Goal: Download file/media

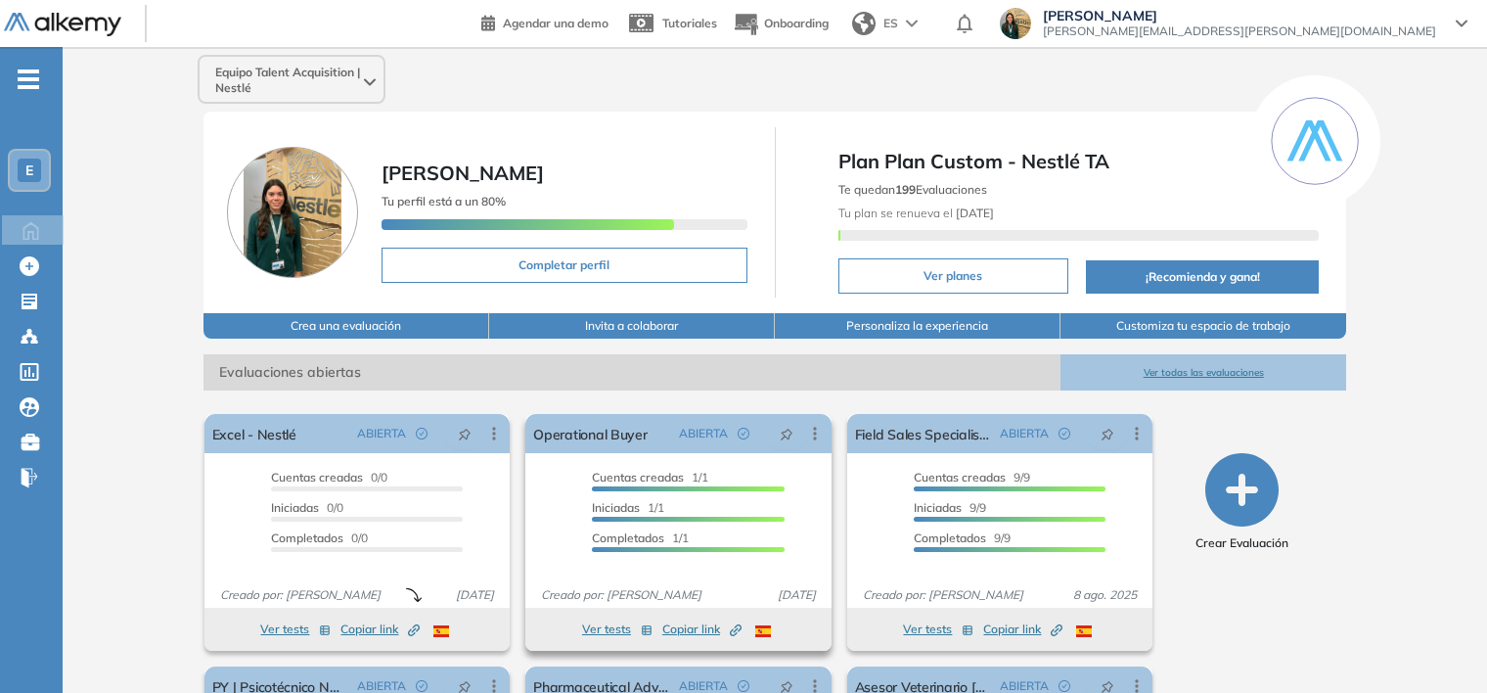
scroll to position [117, 0]
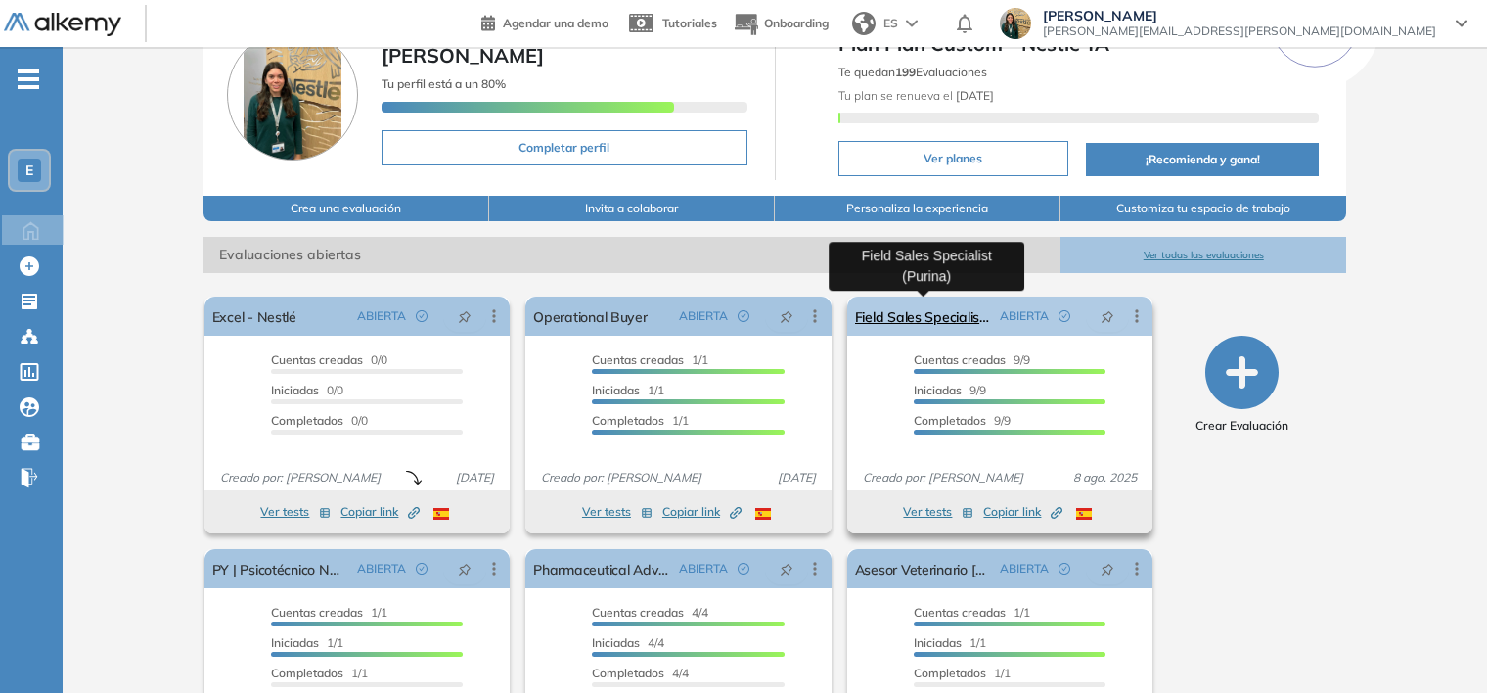
click at [911, 314] on link "Field Sales Specialist (Purina)" at bounding box center [924, 315] width 138 height 39
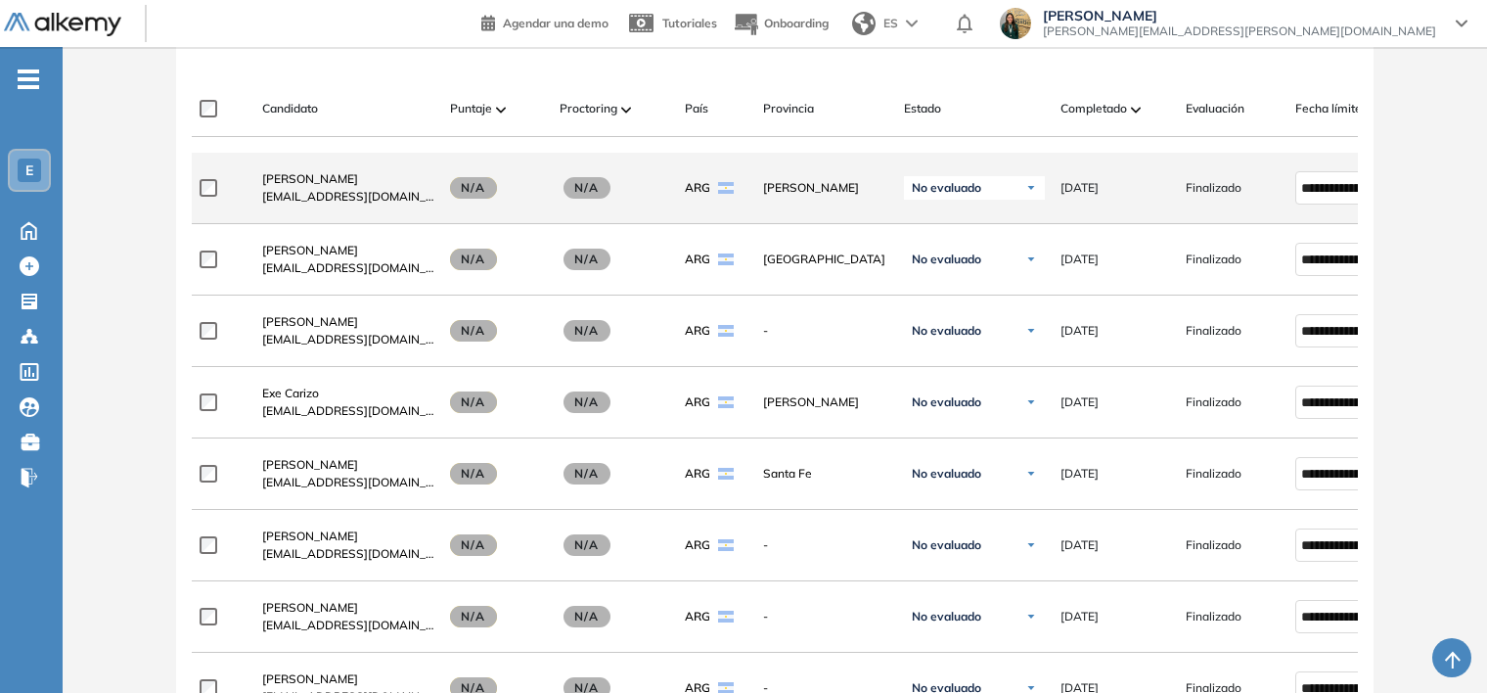
scroll to position [586, 0]
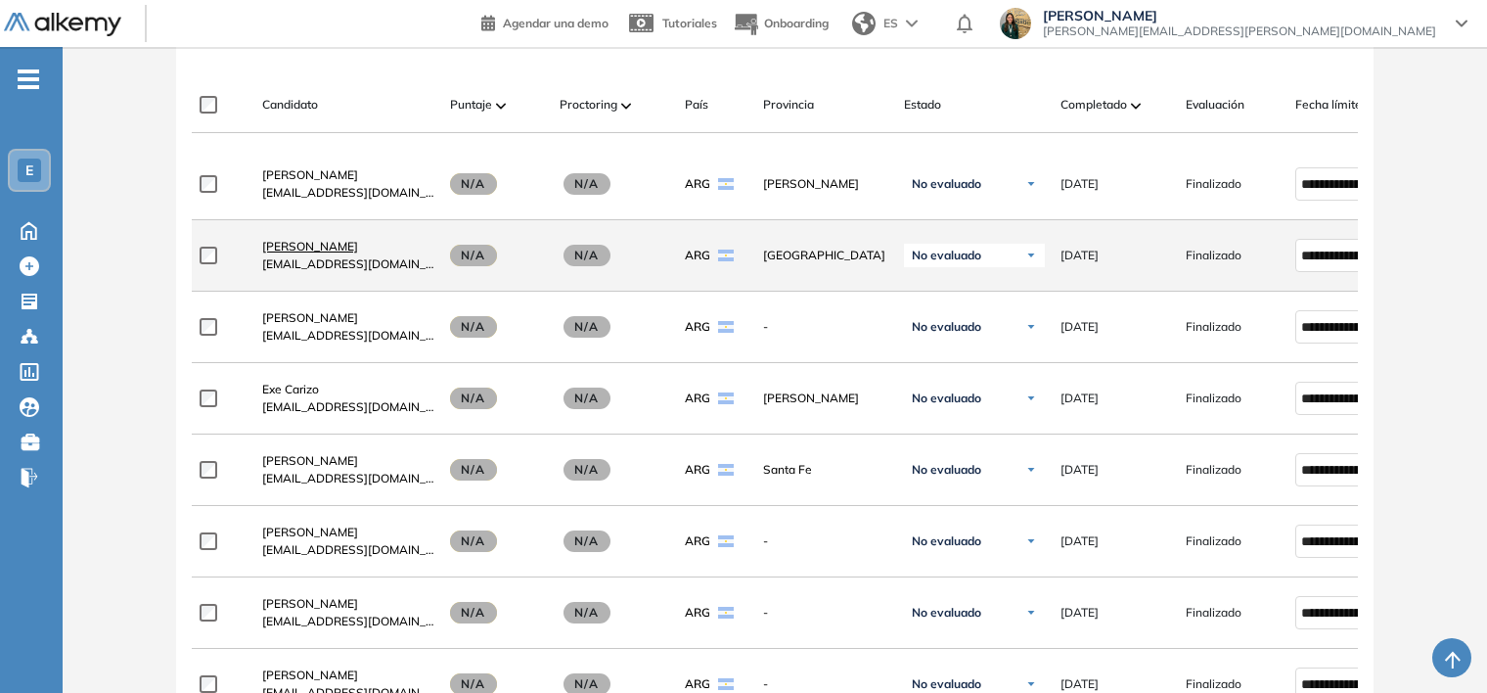
click at [317, 250] on span "[PERSON_NAME]" at bounding box center [310, 246] width 96 height 15
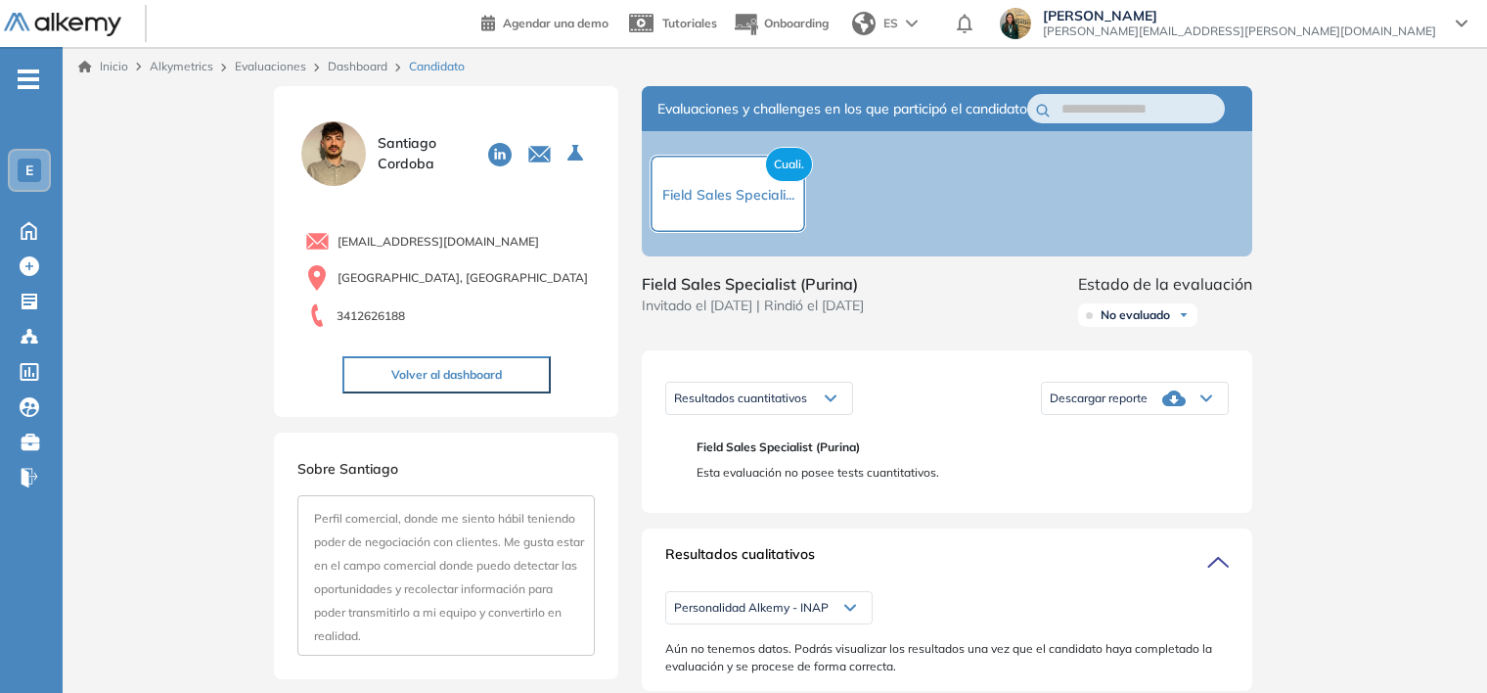
click at [1213, 408] on div "Descargar reporte" at bounding box center [1135, 398] width 186 height 39
click at [1190, 435] on div "Descargar informe completo" at bounding box center [1135, 429] width 184 height 35
click at [1185, 439] on li "Descargar informe completo" at bounding box center [1123, 430] width 145 height 20
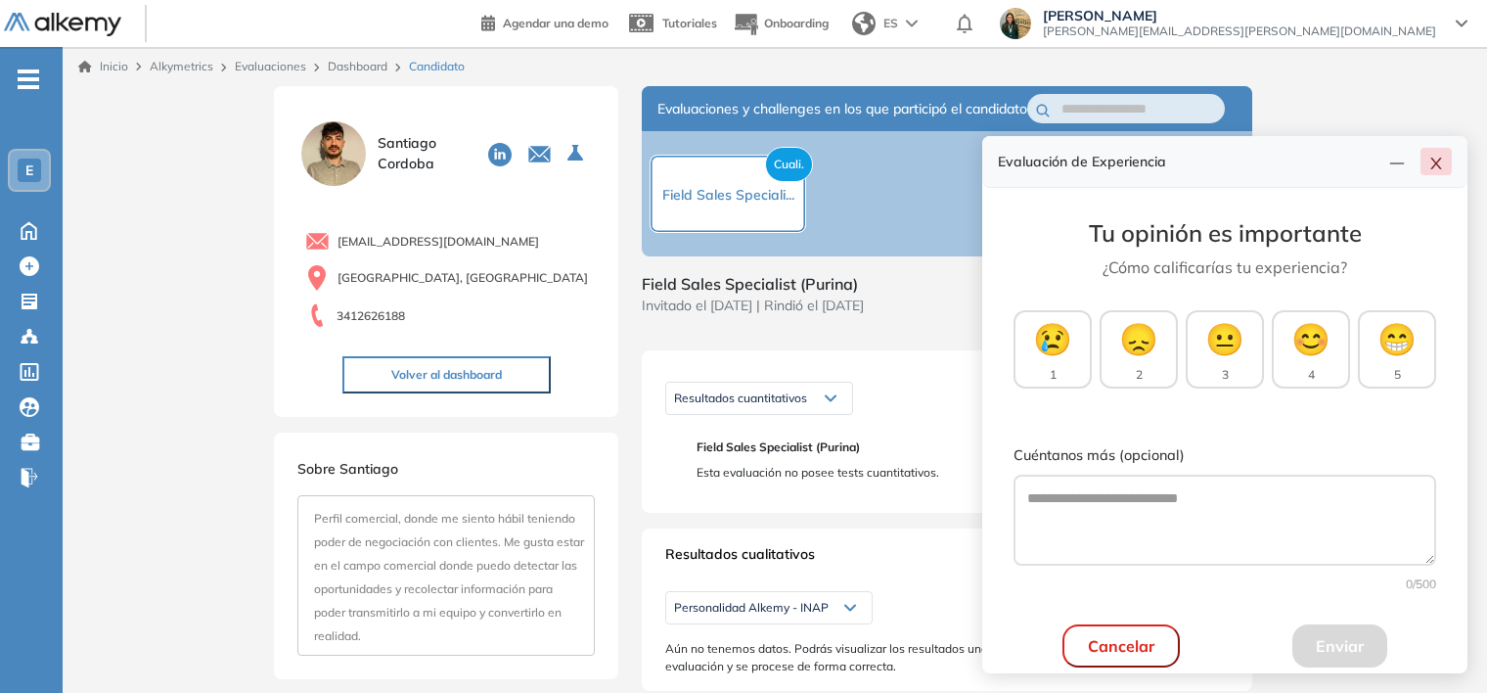
click at [1433, 166] on icon "close" at bounding box center [1436, 165] width 11 height 12
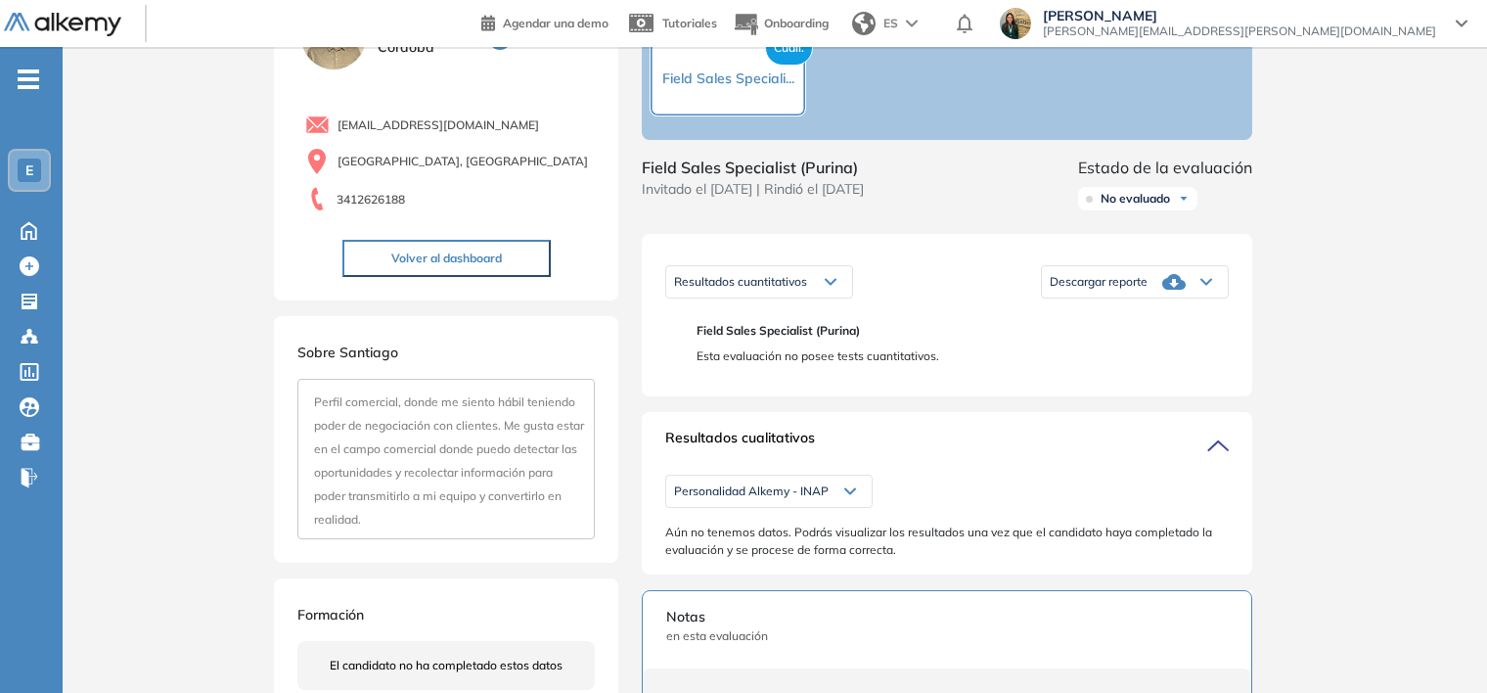
scroll to position [117, 0]
click at [1213, 458] on icon at bounding box center [1215, 444] width 27 height 27
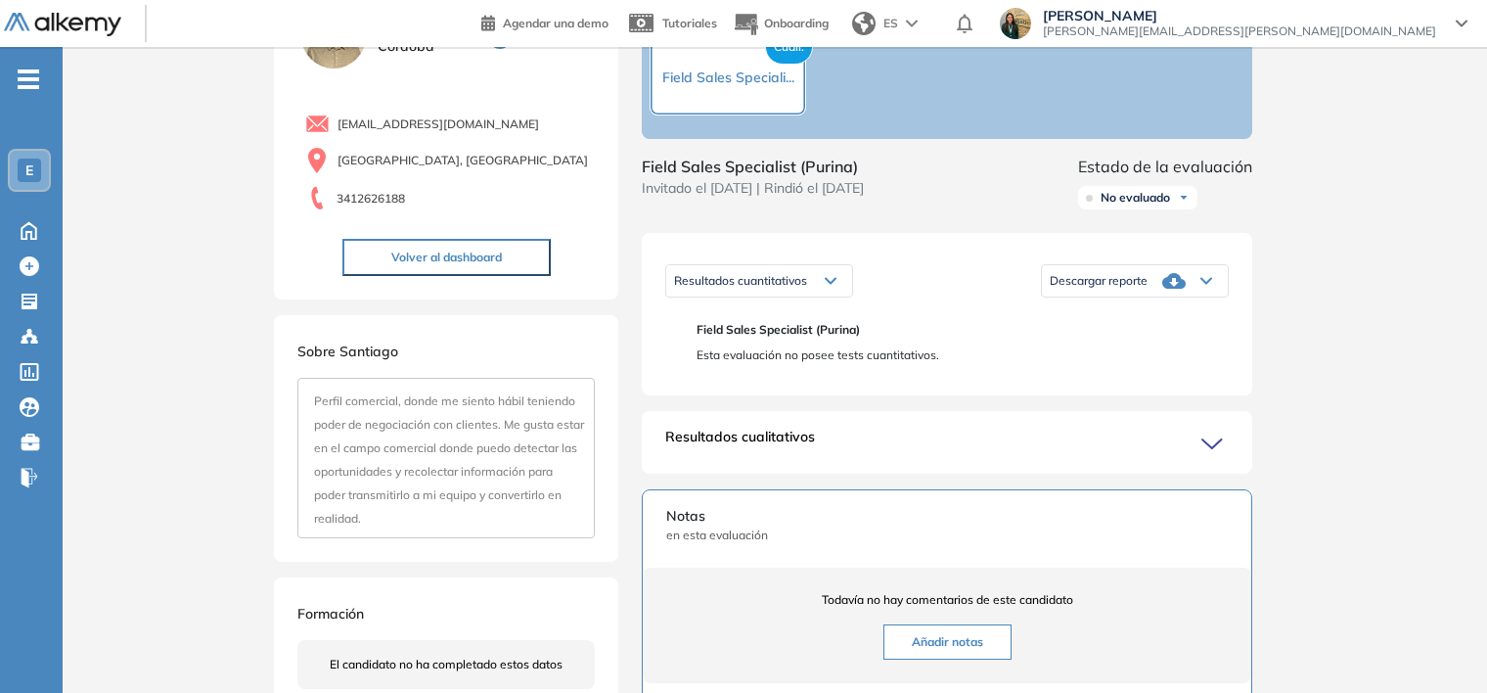
click at [1213, 448] on icon at bounding box center [1213, 443] width 20 height 9
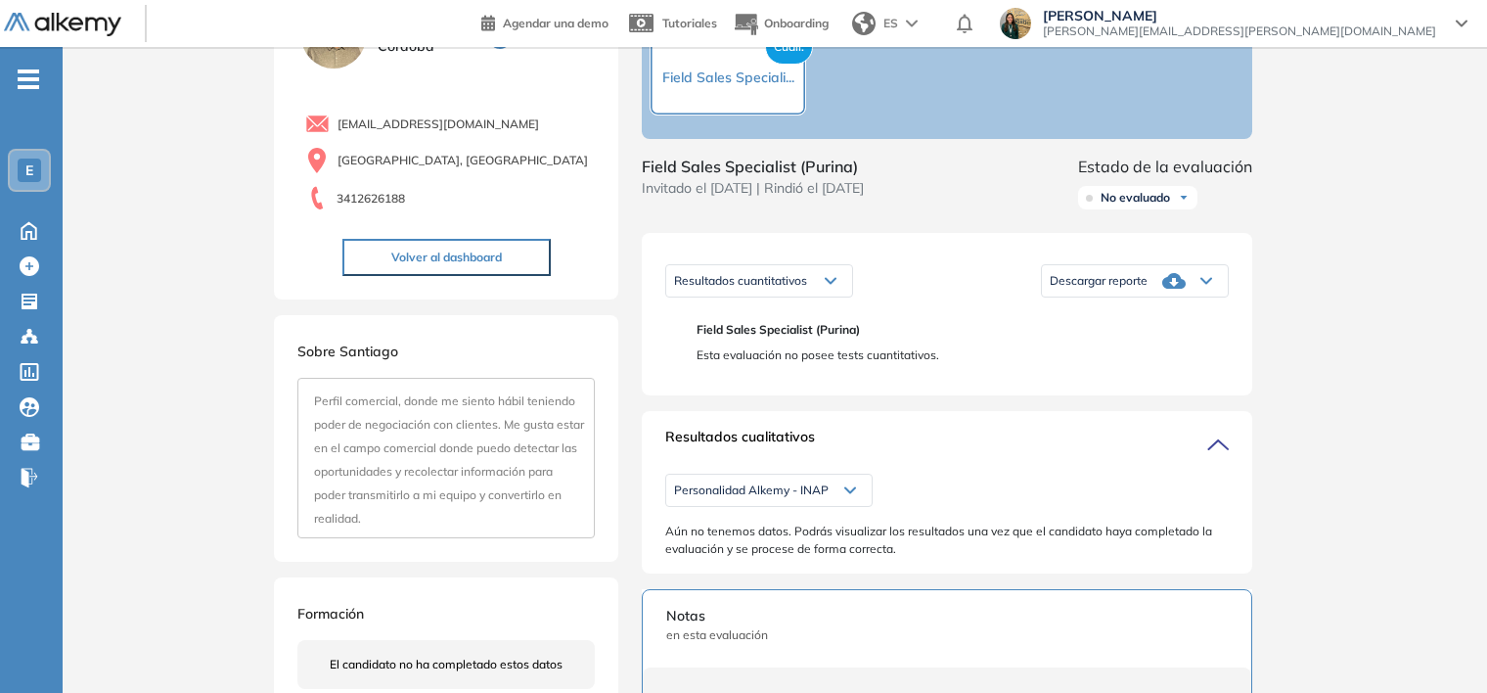
click at [822, 498] on span "Personalidad Alkemy - INAP" at bounding box center [751, 490] width 155 height 16
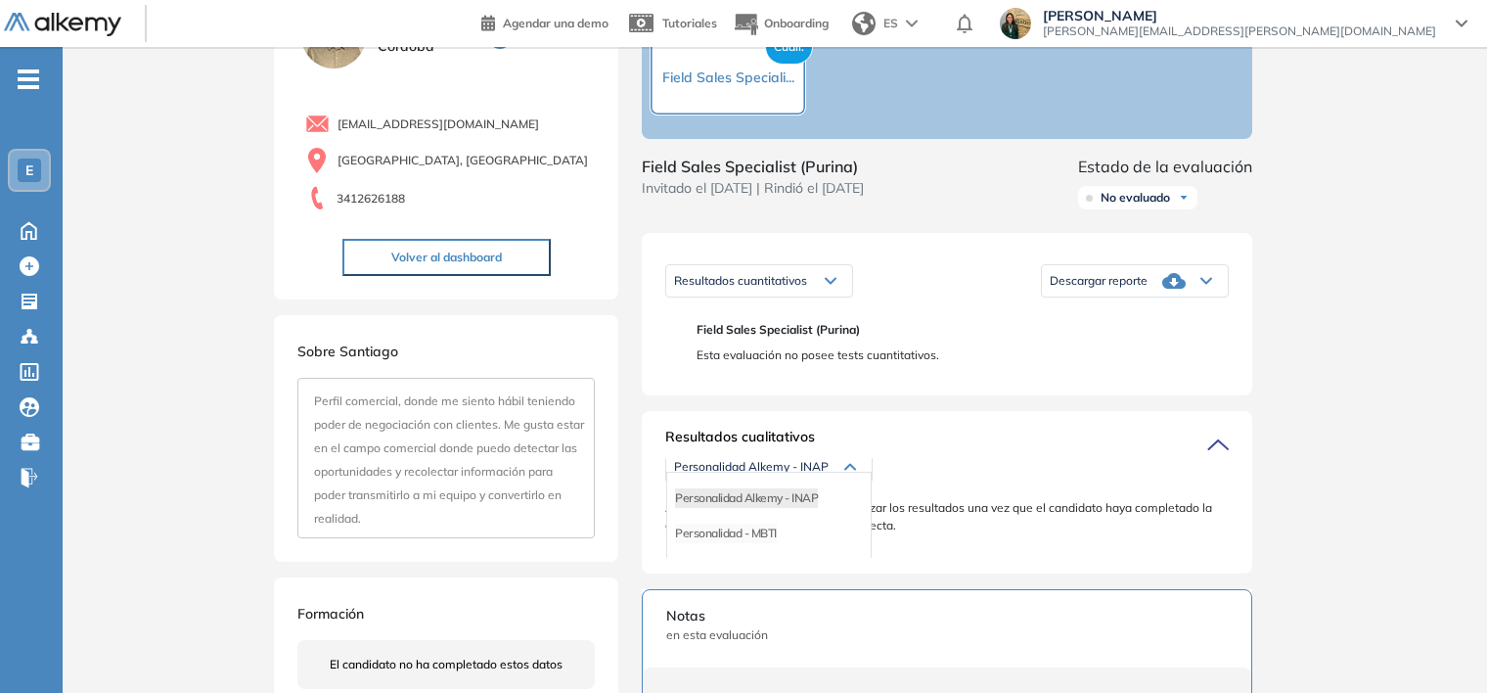
click at [765, 543] on li "Personalidad - MBTI" at bounding box center [726, 533] width 102 height 20
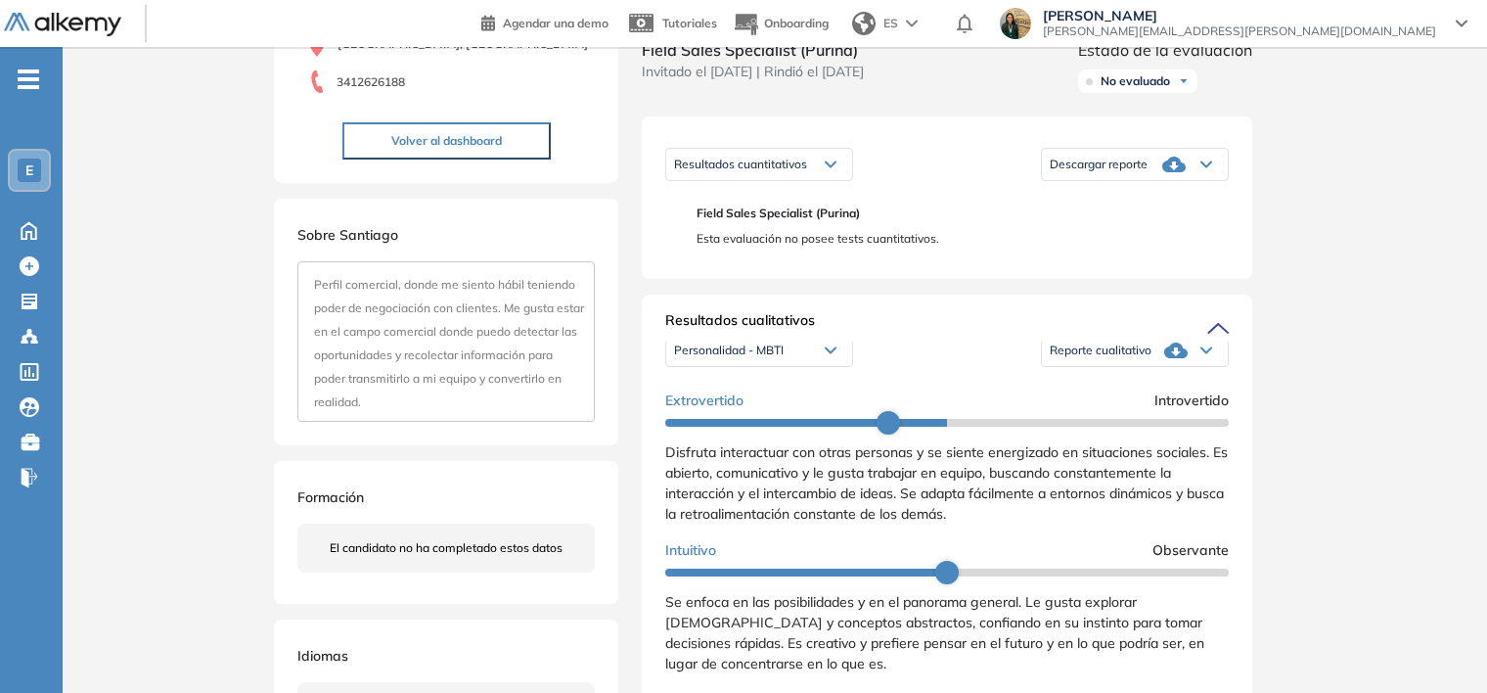
scroll to position [239, 0]
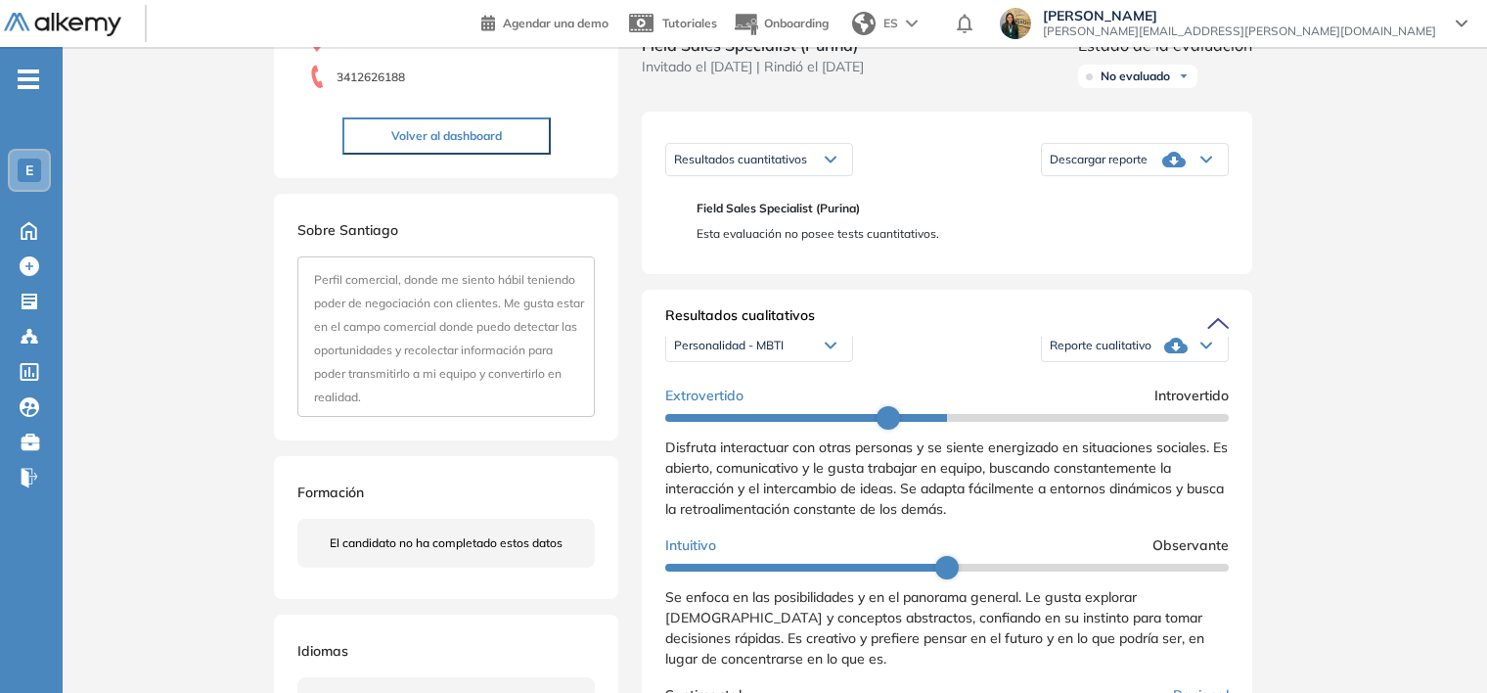
click at [1182, 365] on div "Reporte cualitativo" at bounding box center [1135, 345] width 186 height 39
click at [1125, 387] on li "Reporte con Afinidad AI" at bounding box center [1110, 377] width 119 height 20
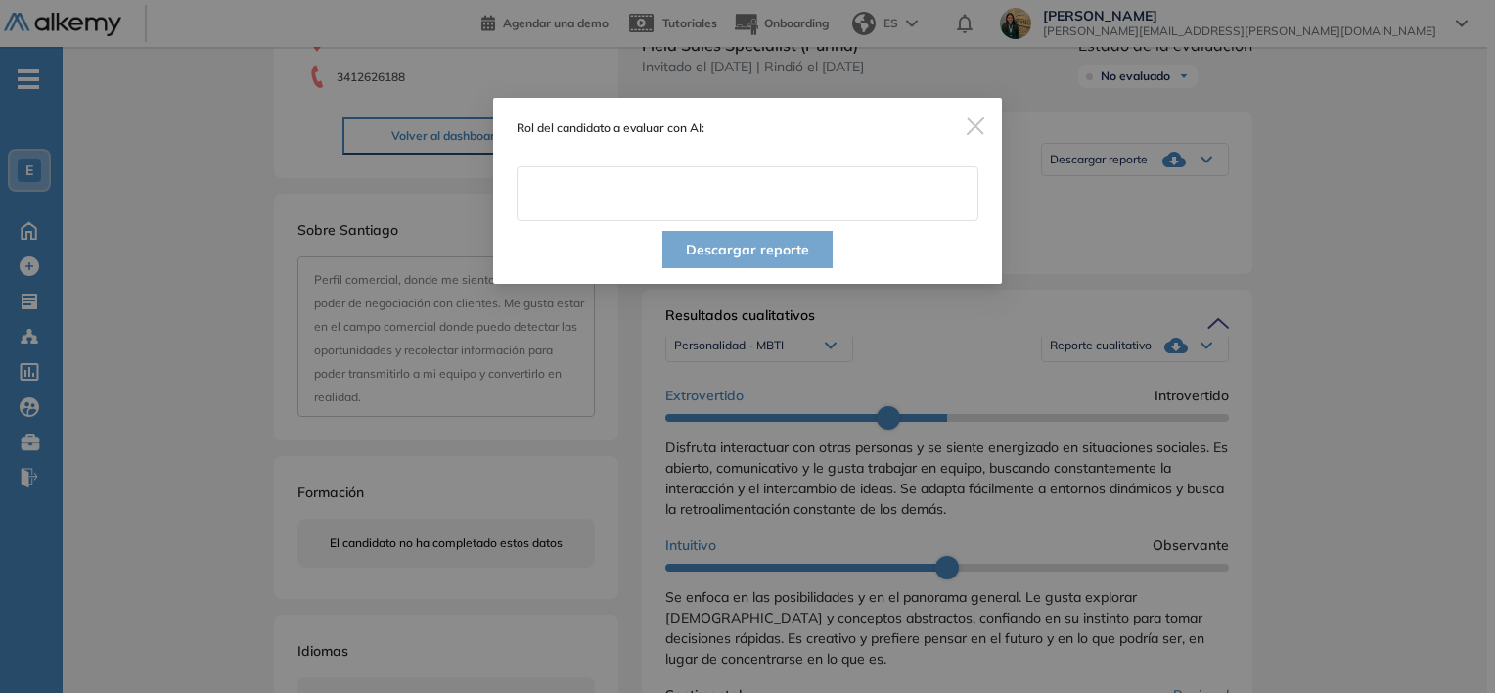
click at [690, 189] on input "text" at bounding box center [748, 193] width 462 height 55
type input "**********"
click at [732, 235] on button "Descargar reporte" at bounding box center [747, 249] width 170 height 37
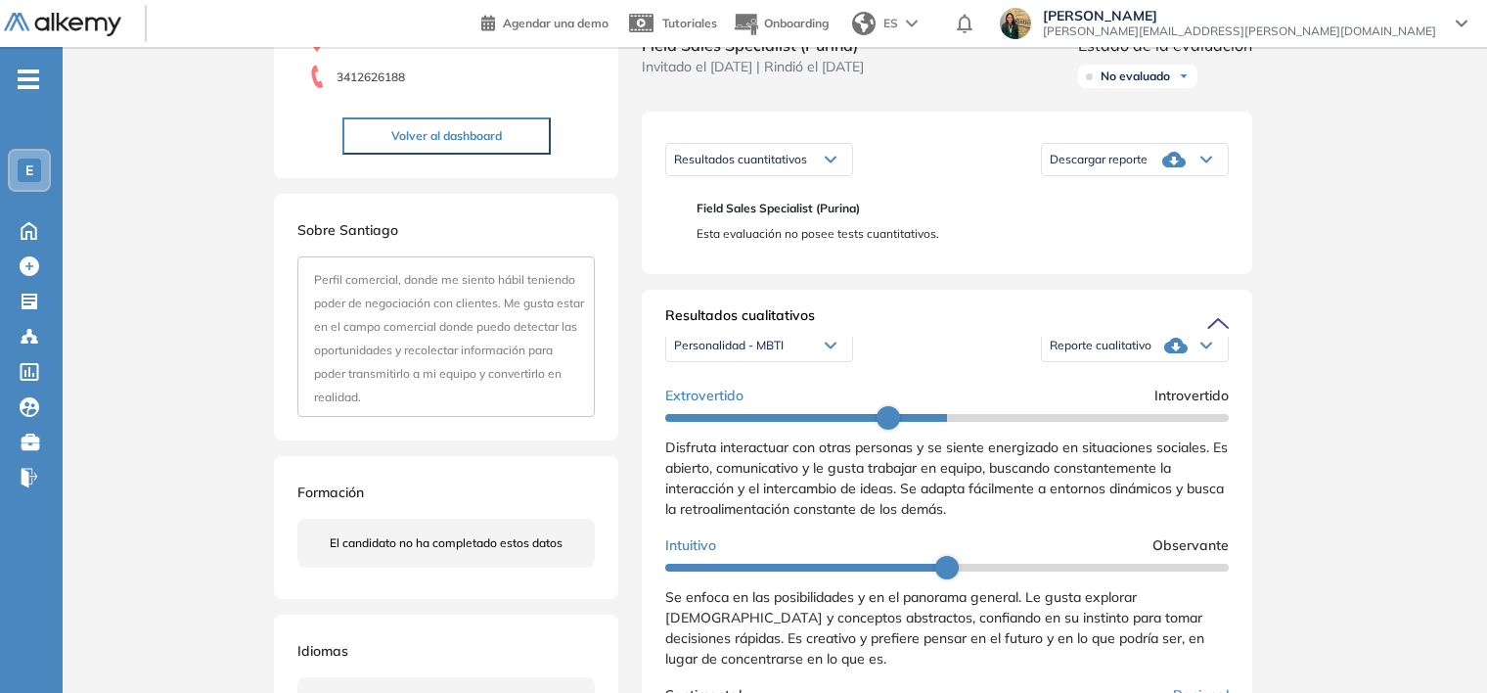
scroll to position [0, 0]
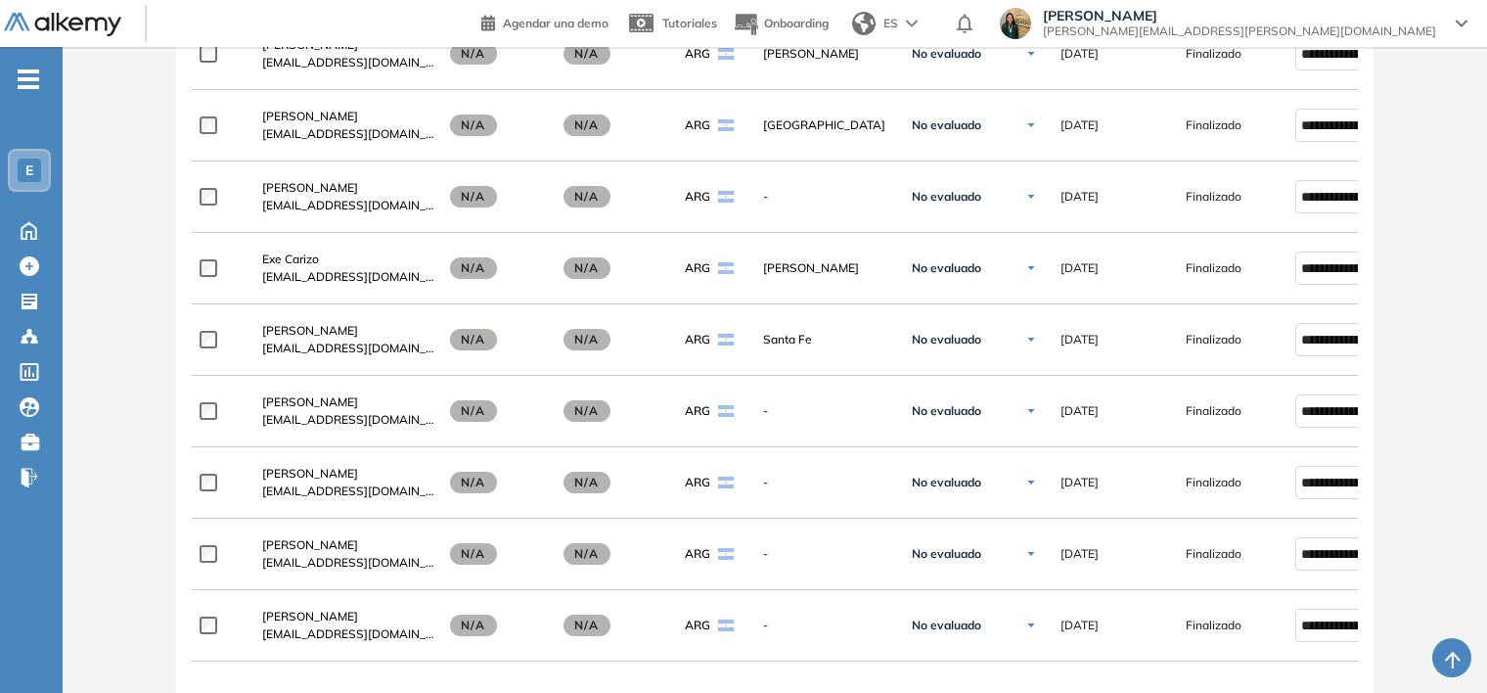
scroll to position [724, 0]
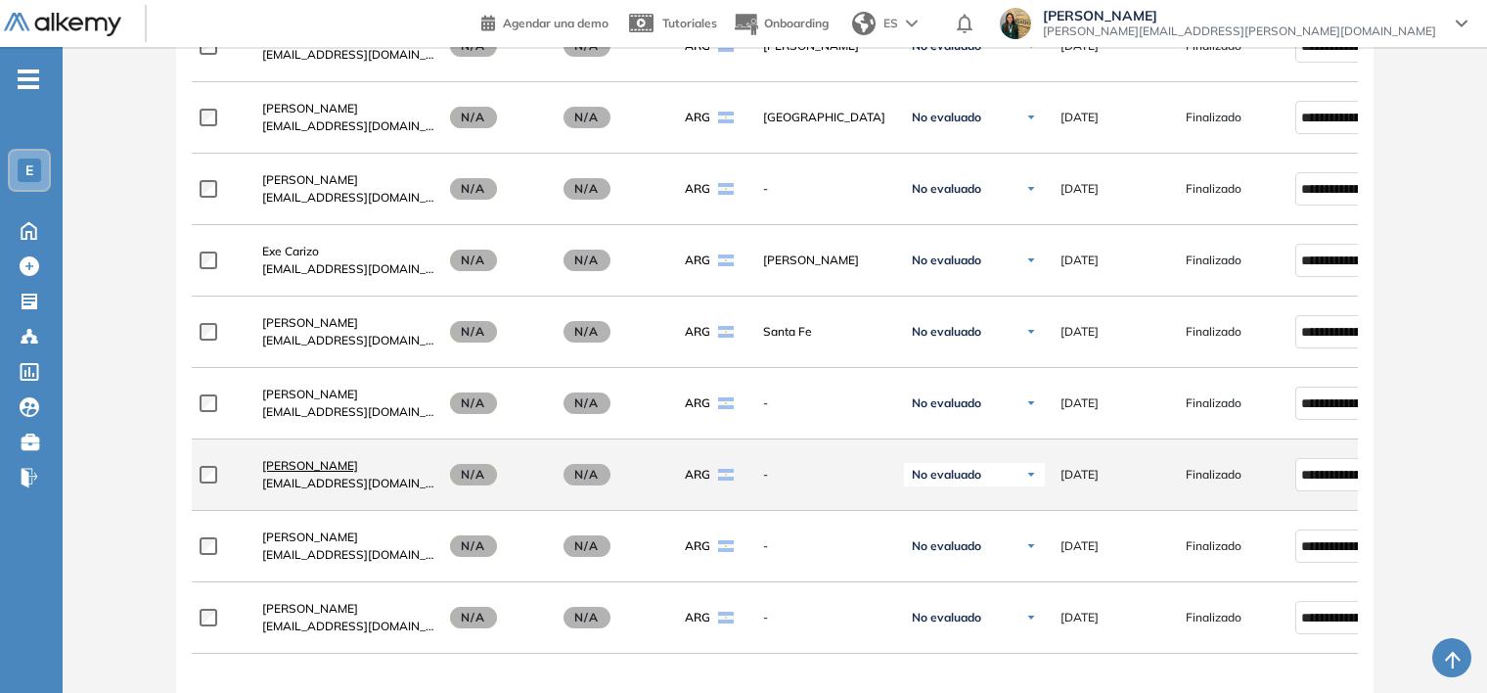
click at [321, 473] on span "[PERSON_NAME]" at bounding box center [310, 465] width 96 height 15
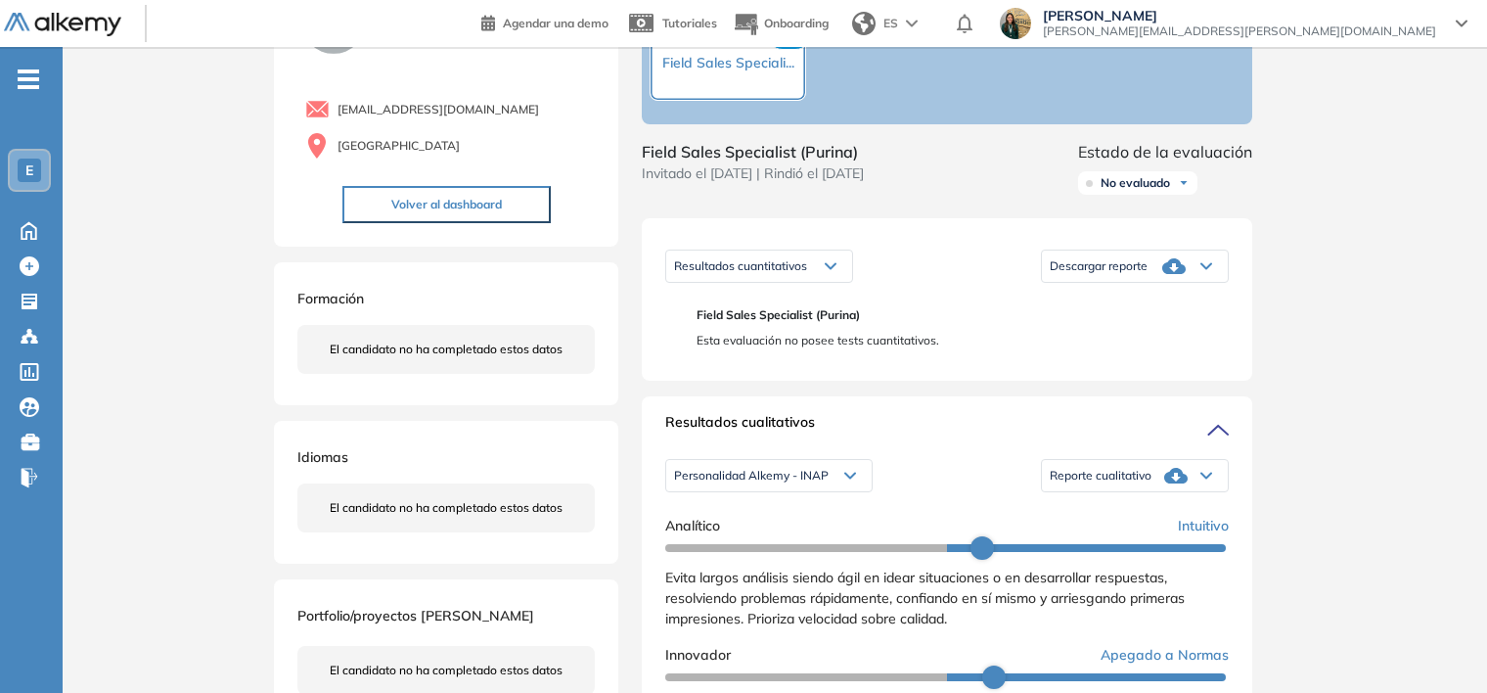
click at [1197, 286] on div "Descargar reporte" at bounding box center [1135, 266] width 186 height 39
click at [1166, 307] on li "Descargar informe completo" at bounding box center [1123, 298] width 145 height 20
click at [1143, 483] on span "Reporte cualitativo" at bounding box center [1101, 476] width 102 height 16
click at [1140, 517] on li "Reporte con Afinidad AI" at bounding box center [1110, 507] width 119 height 20
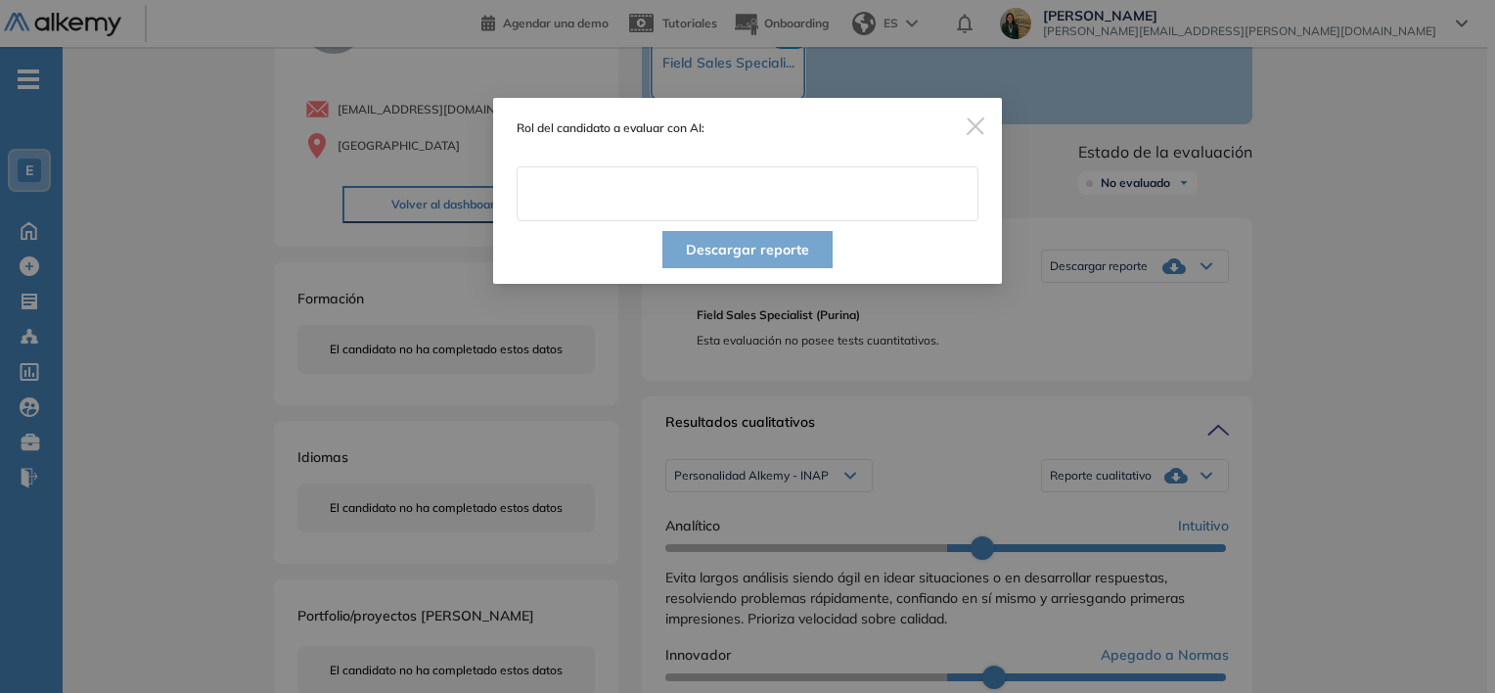
click at [745, 181] on input "text" at bounding box center [748, 193] width 462 height 55
type input "**********"
click at [725, 255] on button "Descargar reporte" at bounding box center [747, 249] width 170 height 37
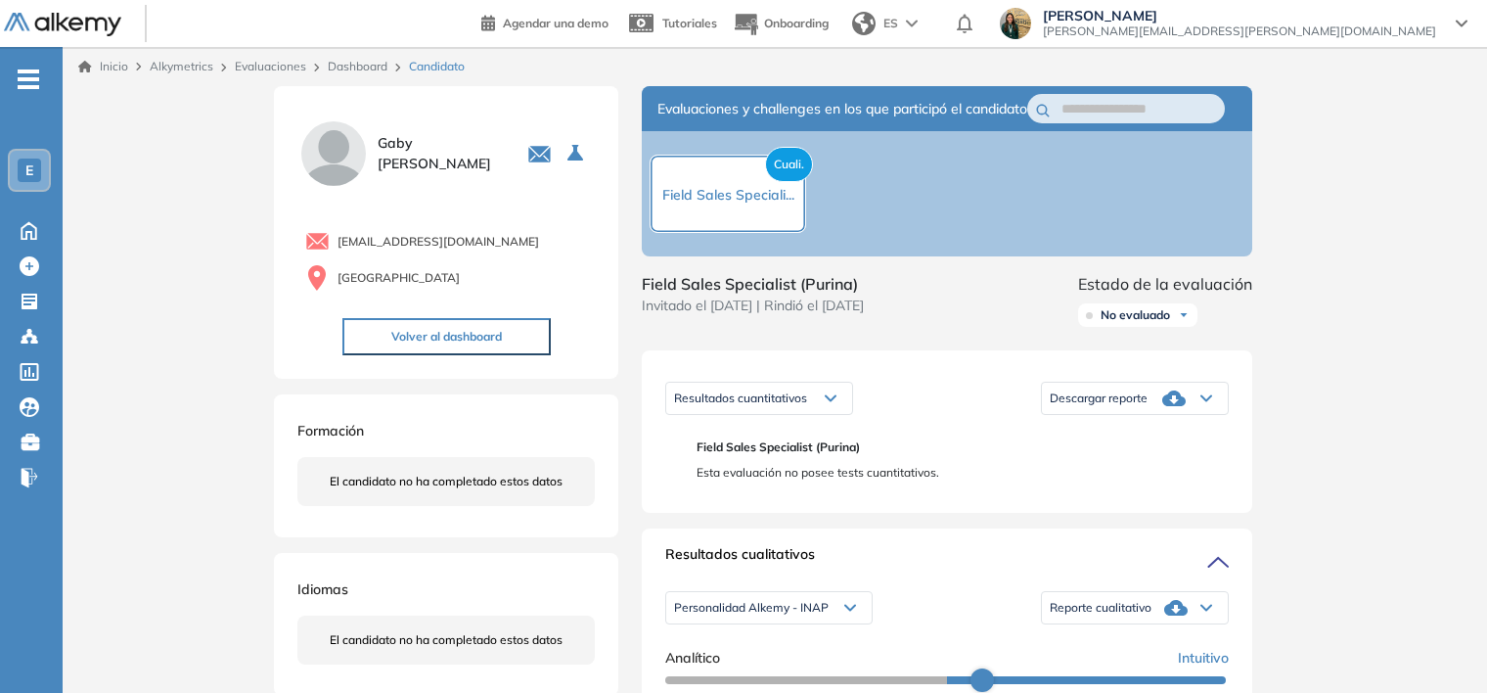
click at [348, 68] on link "Dashboard" at bounding box center [358, 66] width 60 height 15
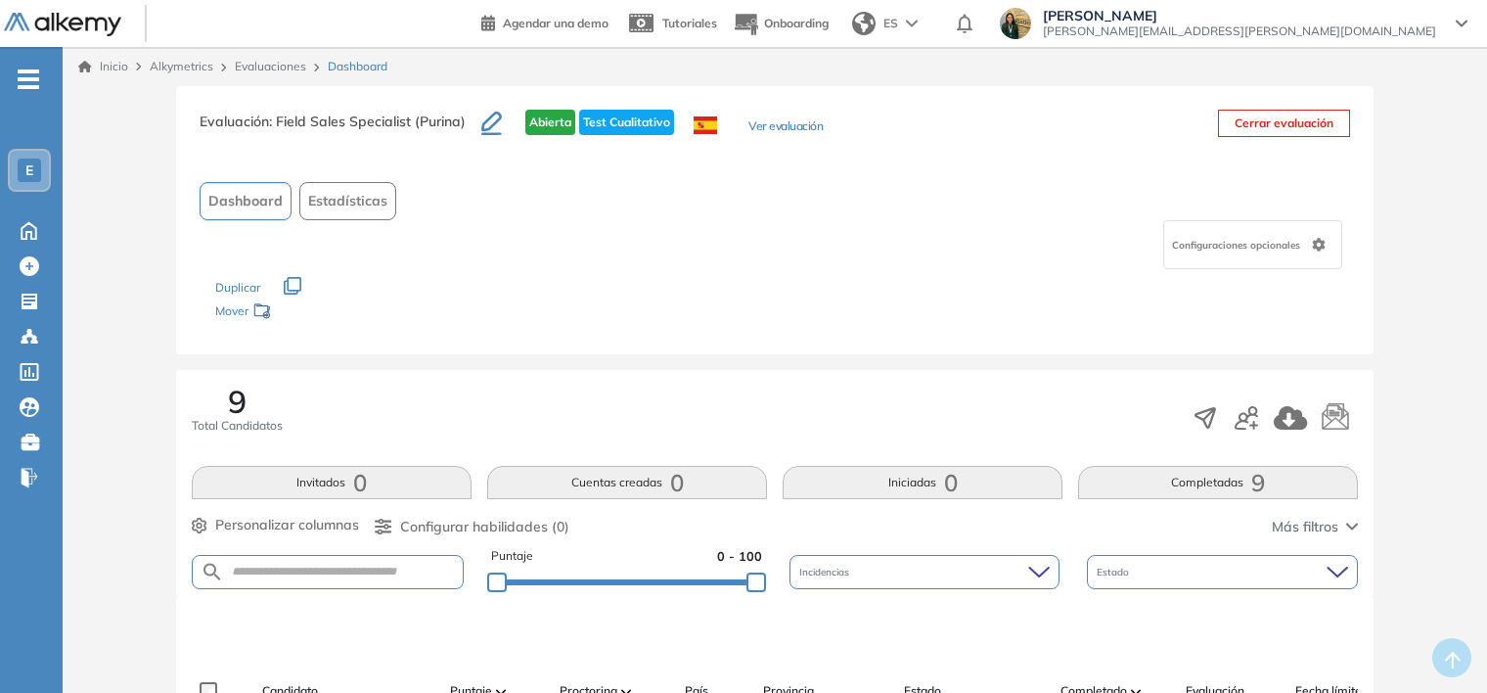
click at [356, 68] on span "Dashboard" at bounding box center [358, 67] width 60 height 18
click at [283, 68] on link "Evaluaciones" at bounding box center [270, 66] width 71 height 15
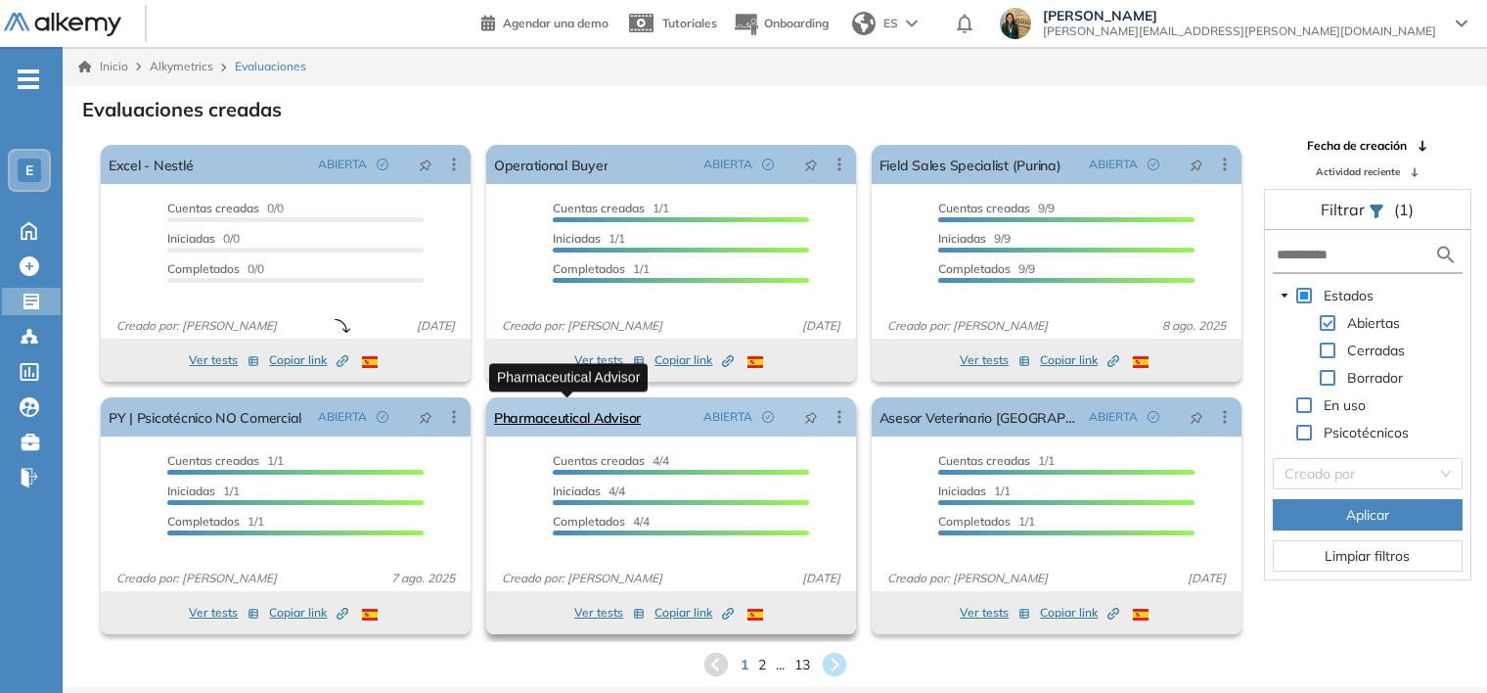
click at [544, 432] on link "Pharmaceutical Advisor" at bounding box center [567, 416] width 147 height 39
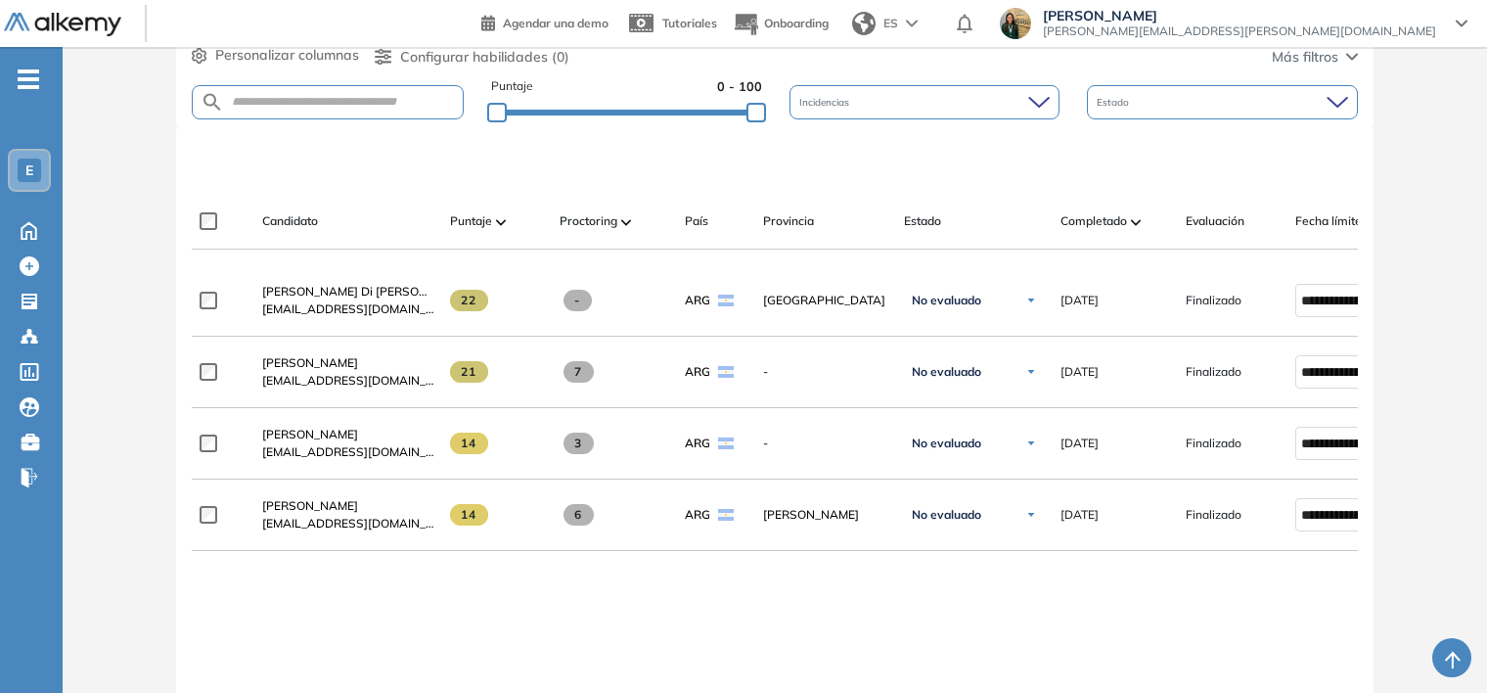
scroll to position [477, 0]
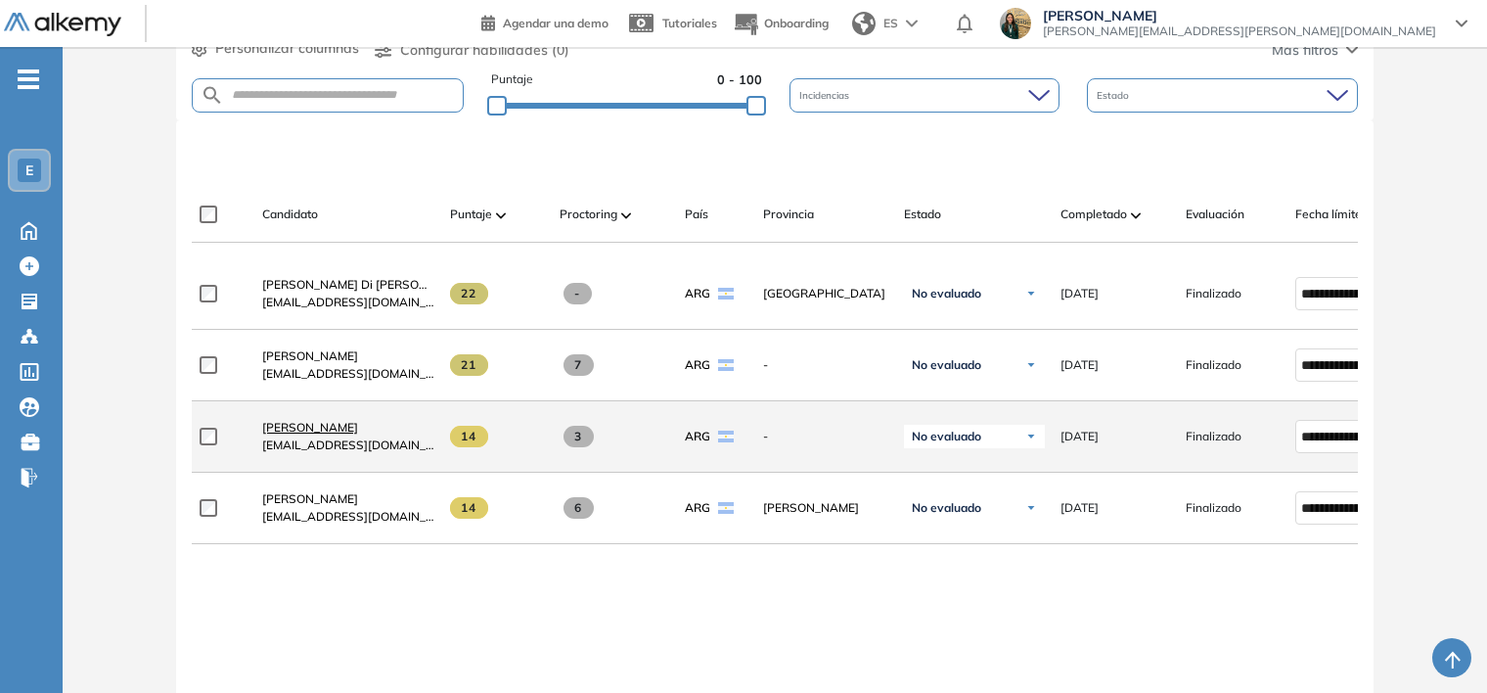
click at [294, 429] on span "[PERSON_NAME]" at bounding box center [310, 427] width 96 height 15
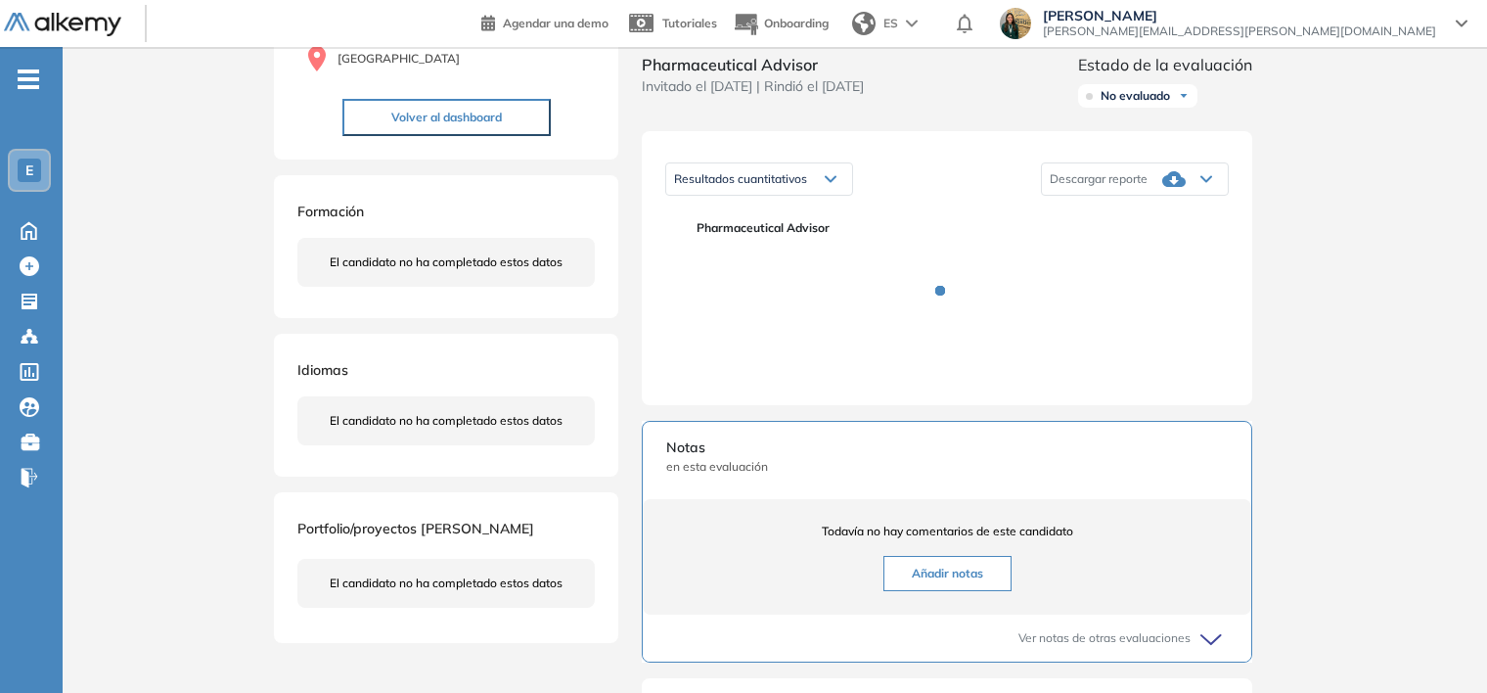
scroll to position [222, 0]
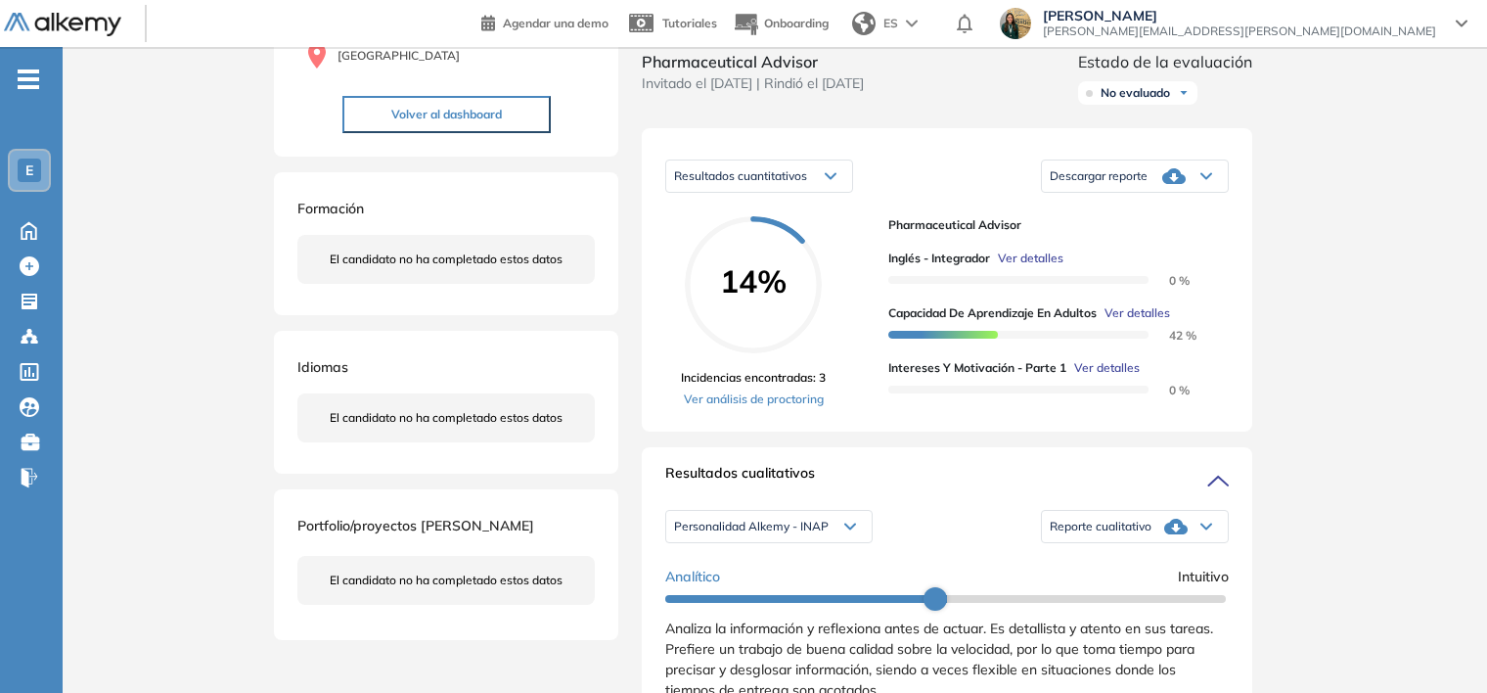
click at [1146, 546] on div "Reporte cualitativo" at bounding box center [1135, 526] width 186 height 39
click at [1157, 196] on div "Descargar reporte" at bounding box center [1135, 176] width 186 height 39
click at [1147, 217] on li "Descargar informe completo" at bounding box center [1123, 208] width 145 height 20
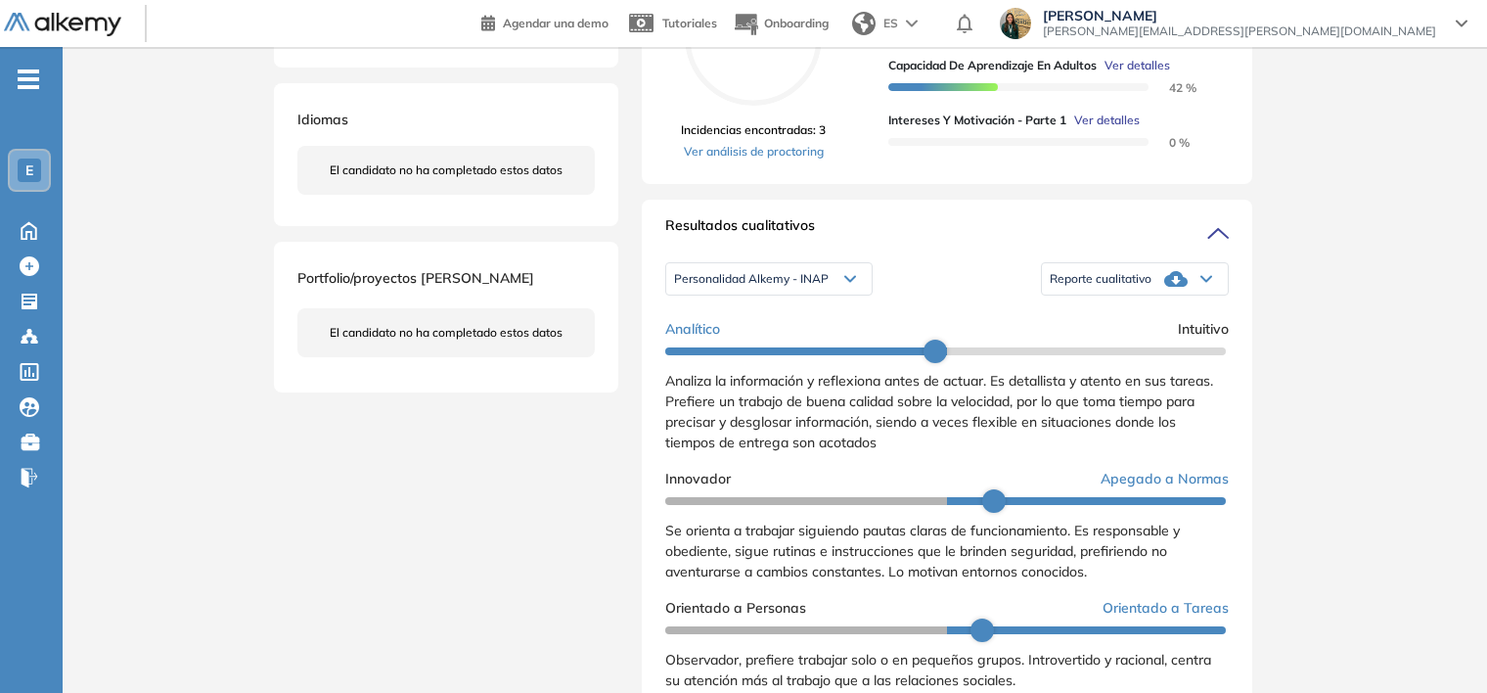
scroll to position [476, 0]
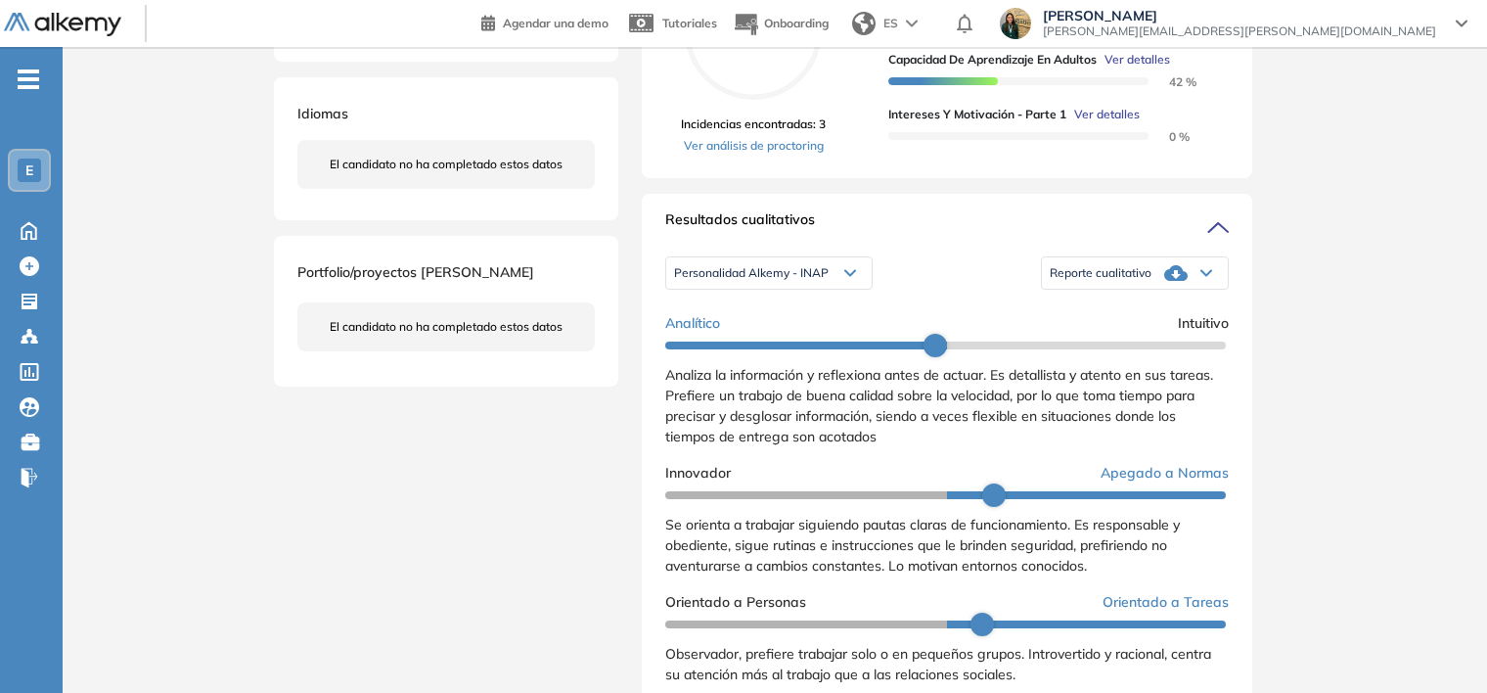
click at [1080, 281] on span "Reporte cualitativo" at bounding box center [1101, 273] width 102 height 16
click at [1077, 314] on li "Reporte con Afinidad AI" at bounding box center [1110, 305] width 119 height 20
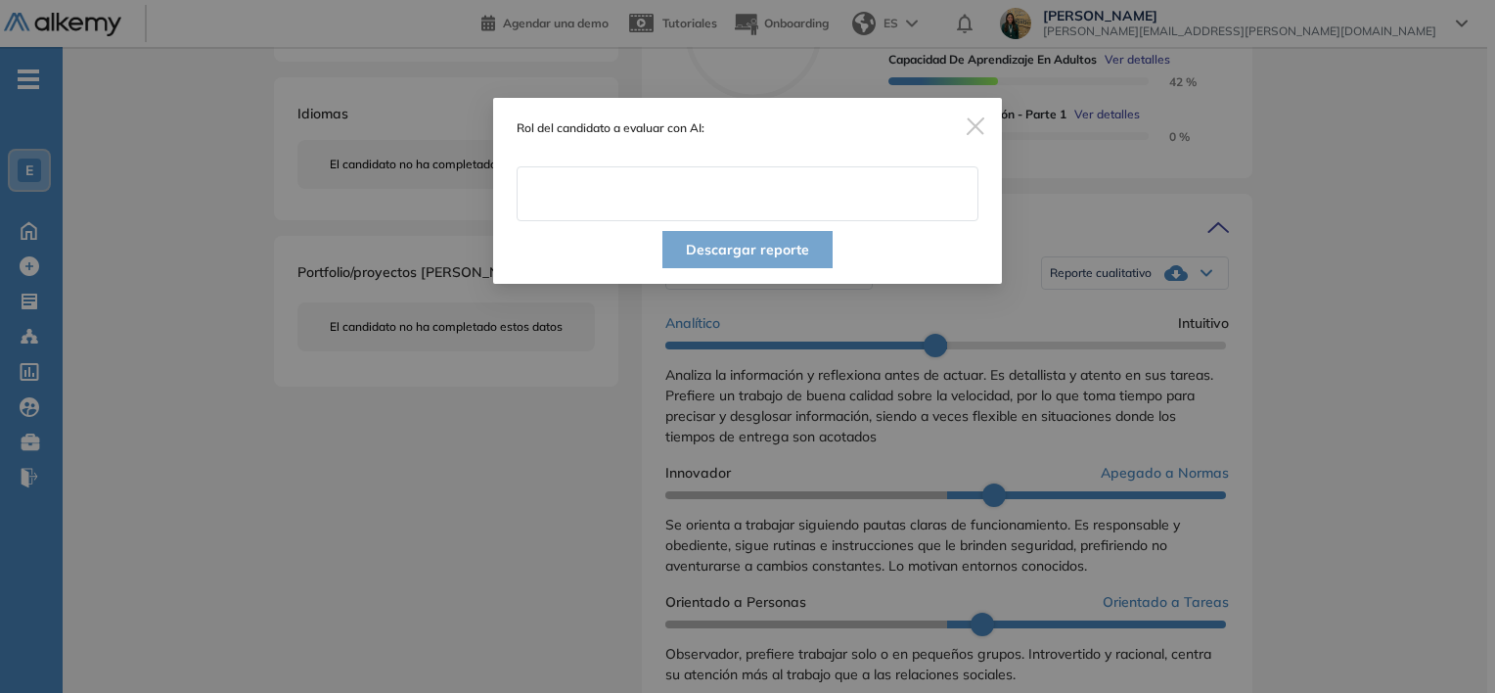
click at [739, 169] on input "text" at bounding box center [748, 193] width 462 height 55
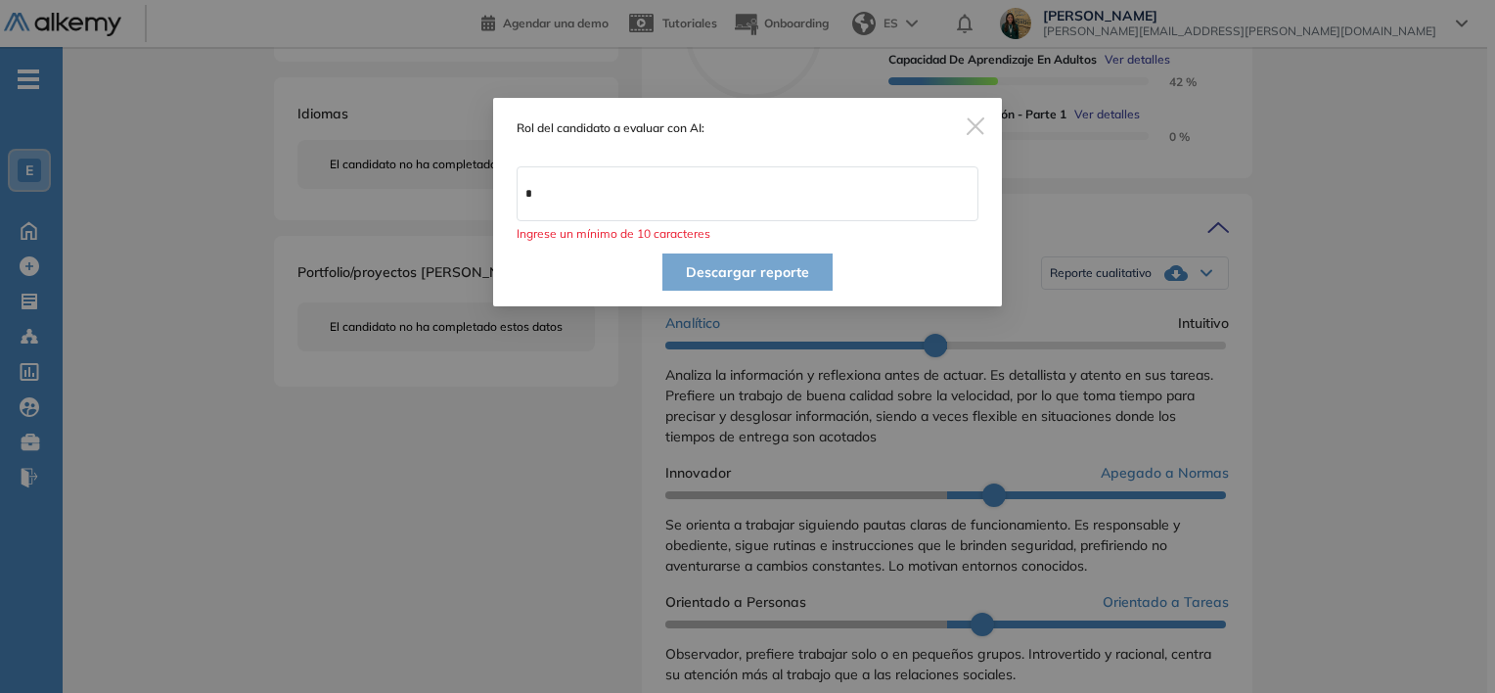
type input "**********"
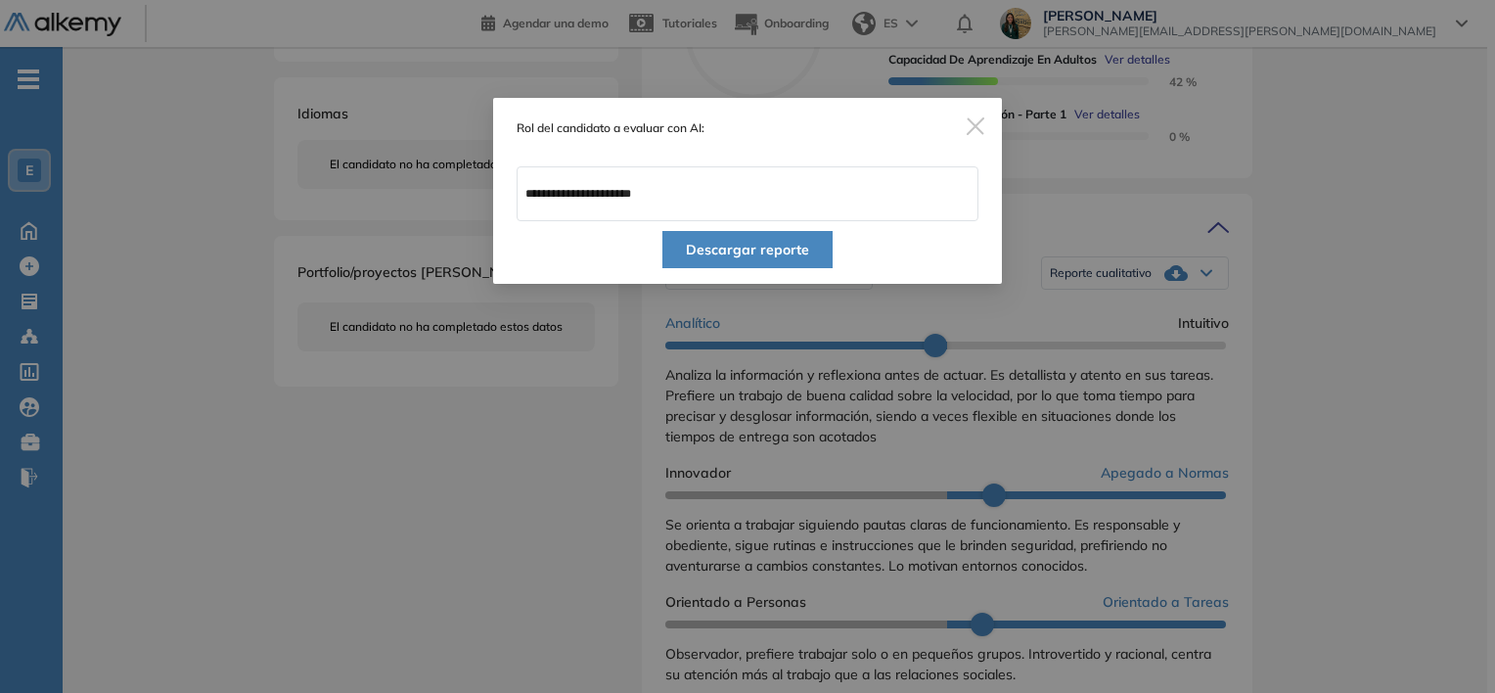
click at [715, 253] on button "Descargar reporte" at bounding box center [747, 249] width 170 height 37
